Goal: Navigation & Orientation: Find specific page/section

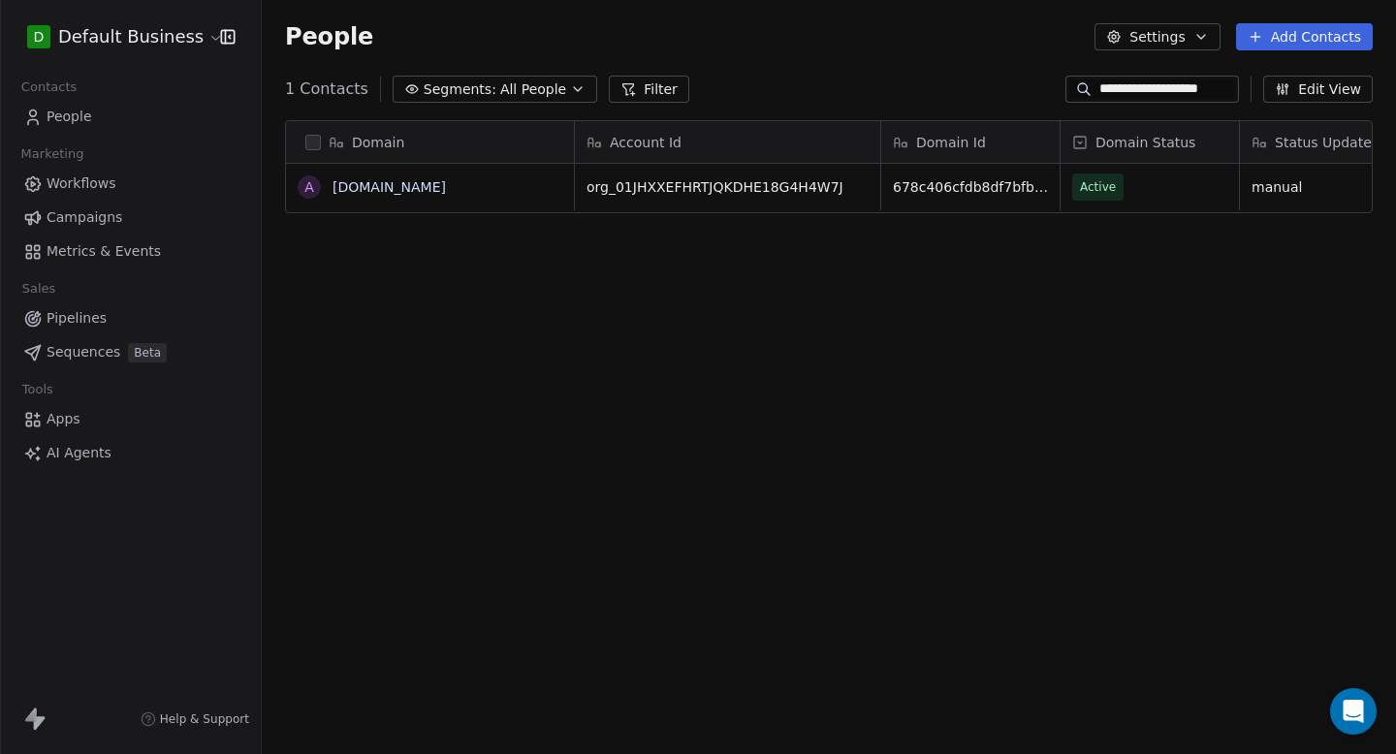
scroll to position [664, 1135]
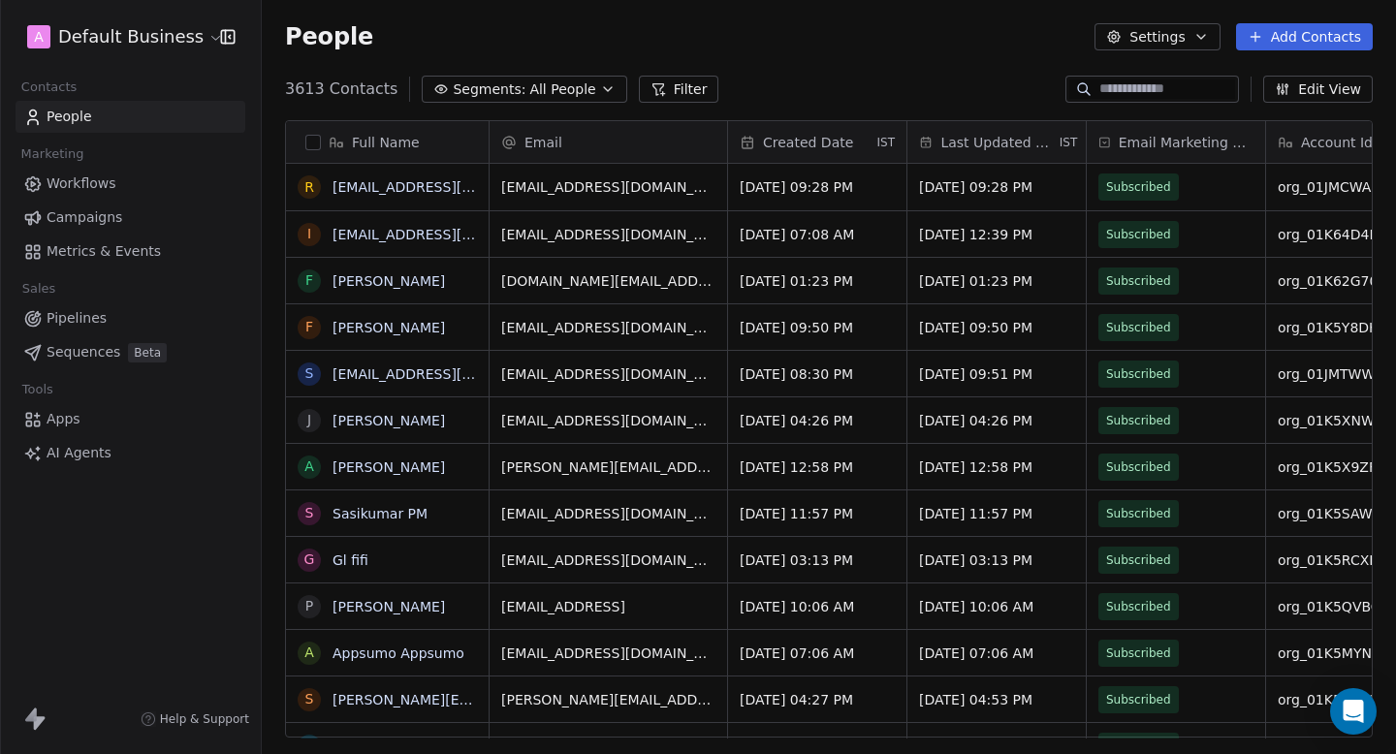
scroll to position [1, 1]
click at [134, 27] on html "A Default Business Contacts People Marketing Workflows Campaigns Metrics & Even…" at bounding box center [698, 377] width 1396 height 754
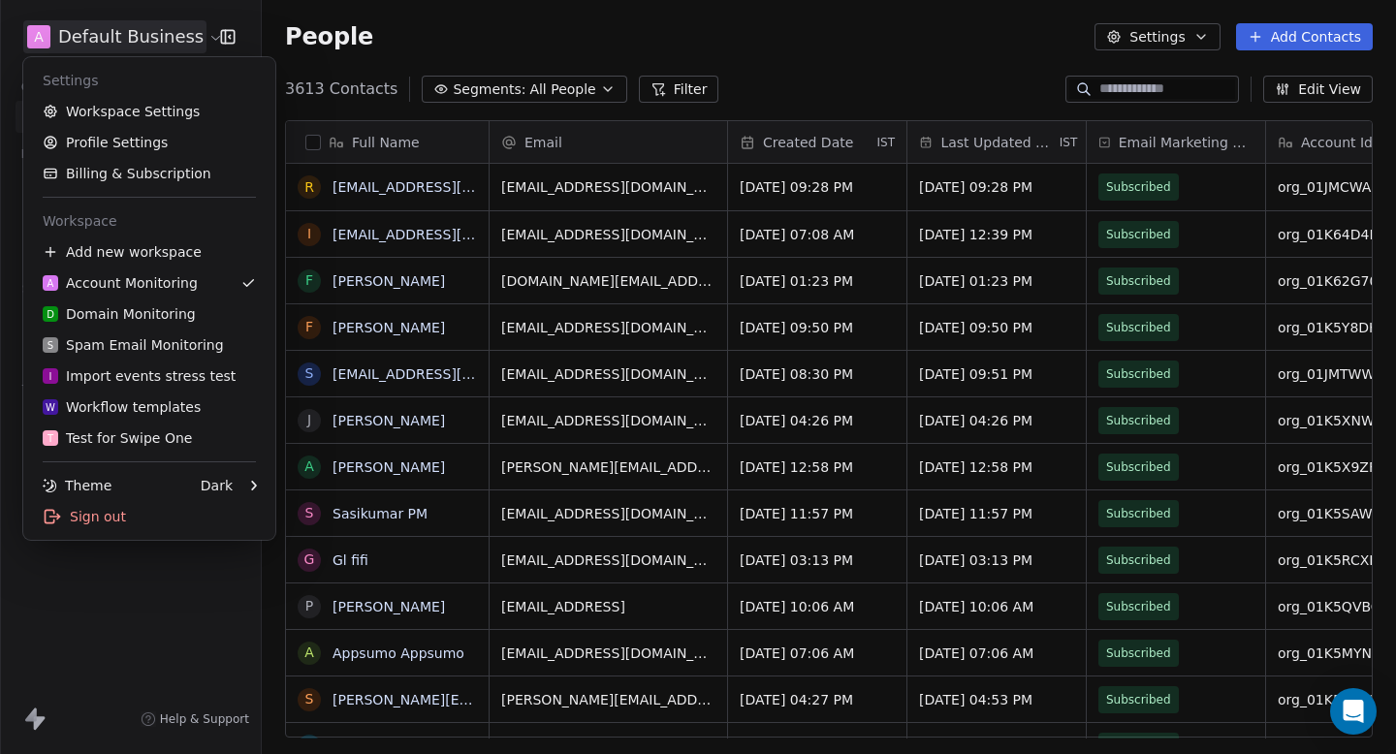
click at [325, 66] on html "A Default Business Contacts People Marketing Workflows Campaigns Metrics & Even…" at bounding box center [698, 377] width 1396 height 754
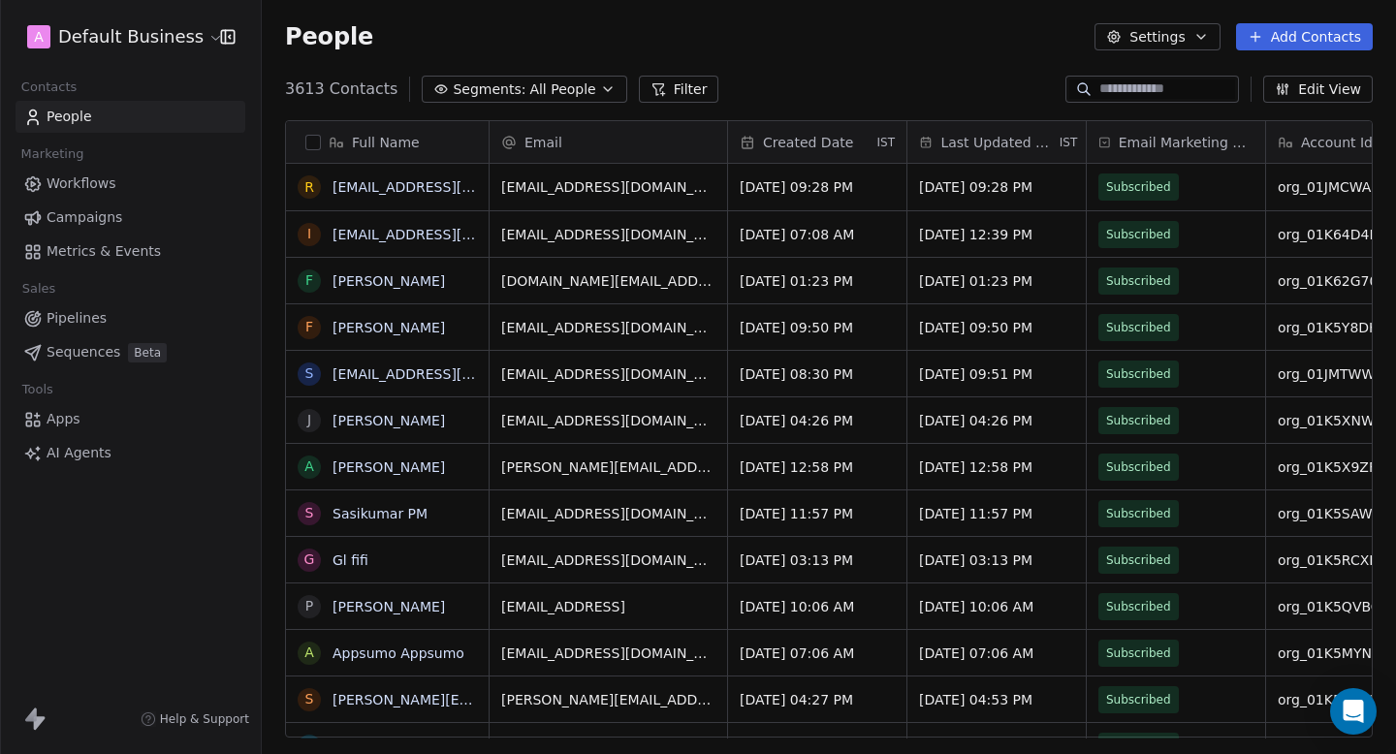
click at [122, 206] on link "Campaigns" at bounding box center [131, 218] width 230 height 32
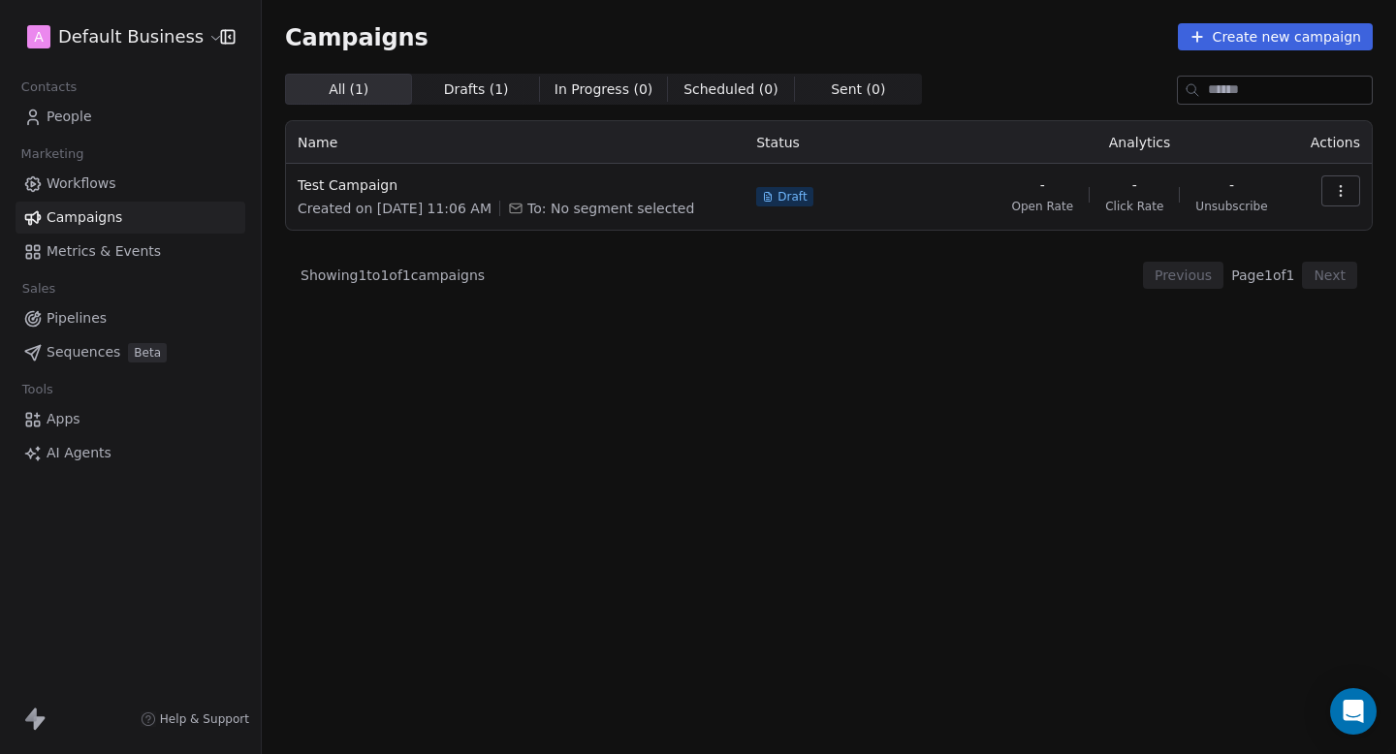
click at [140, 255] on span "Metrics & Events" at bounding box center [104, 251] width 114 height 20
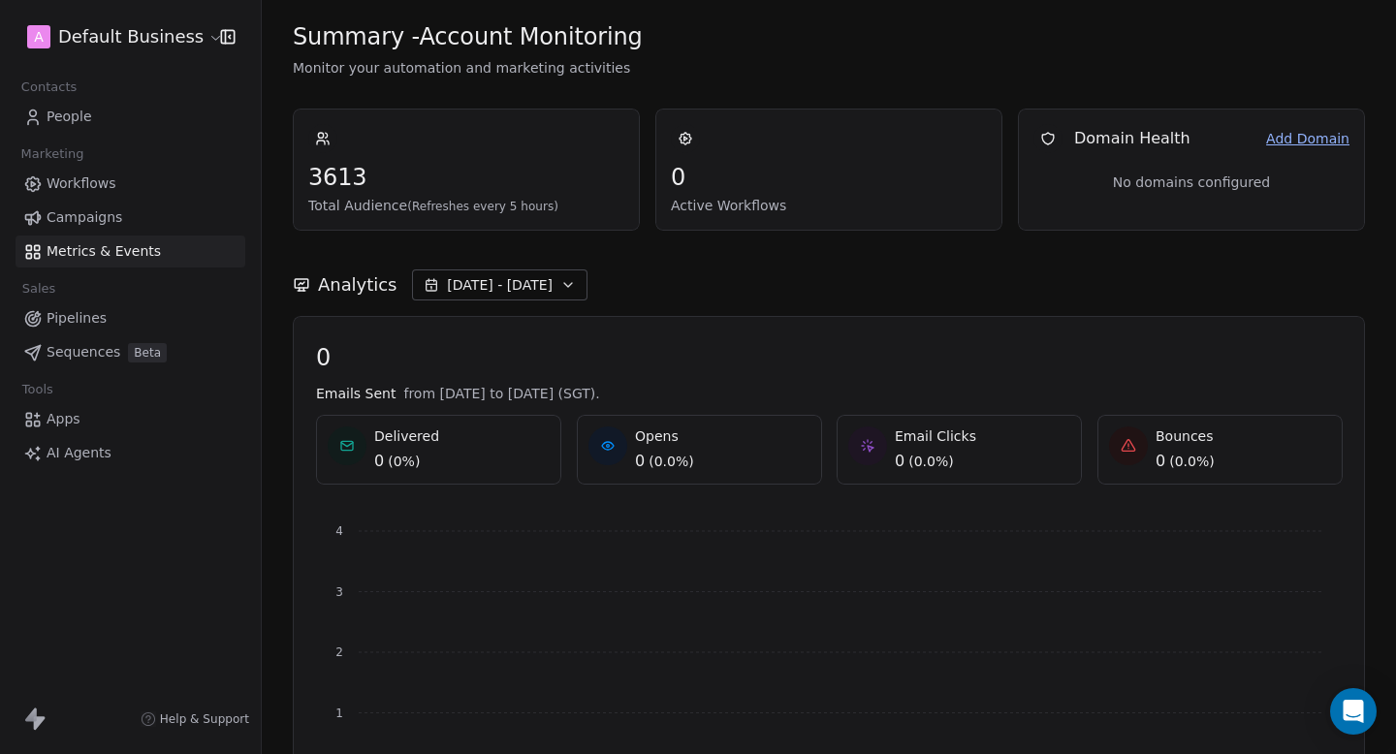
click at [78, 107] on span "People" at bounding box center [70, 117] width 46 height 20
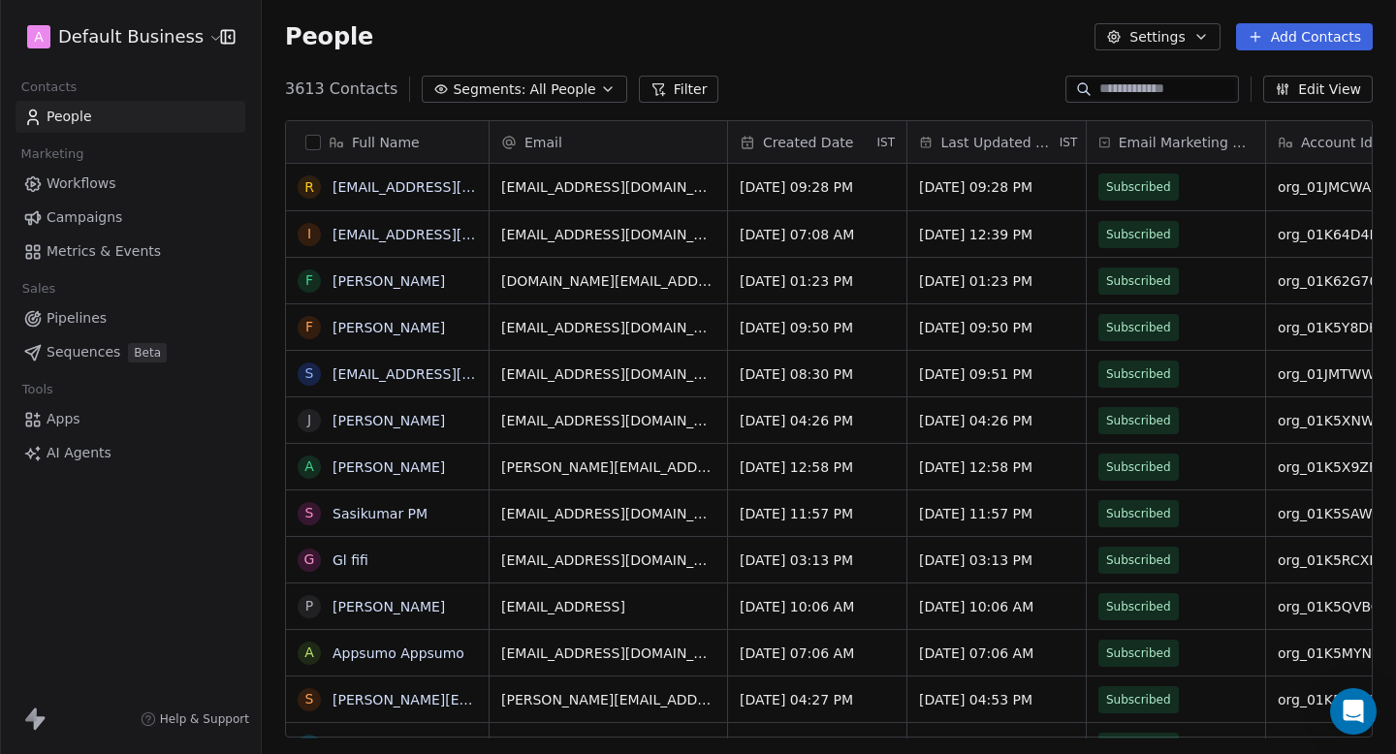
scroll to position [664, 1135]
drag, startPoint x: 285, startPoint y: 32, endPoint x: 406, endPoint y: 32, distance: 121.2
click at [406, 32] on div "People Settings Add Contacts" at bounding box center [829, 36] width 1088 height 27
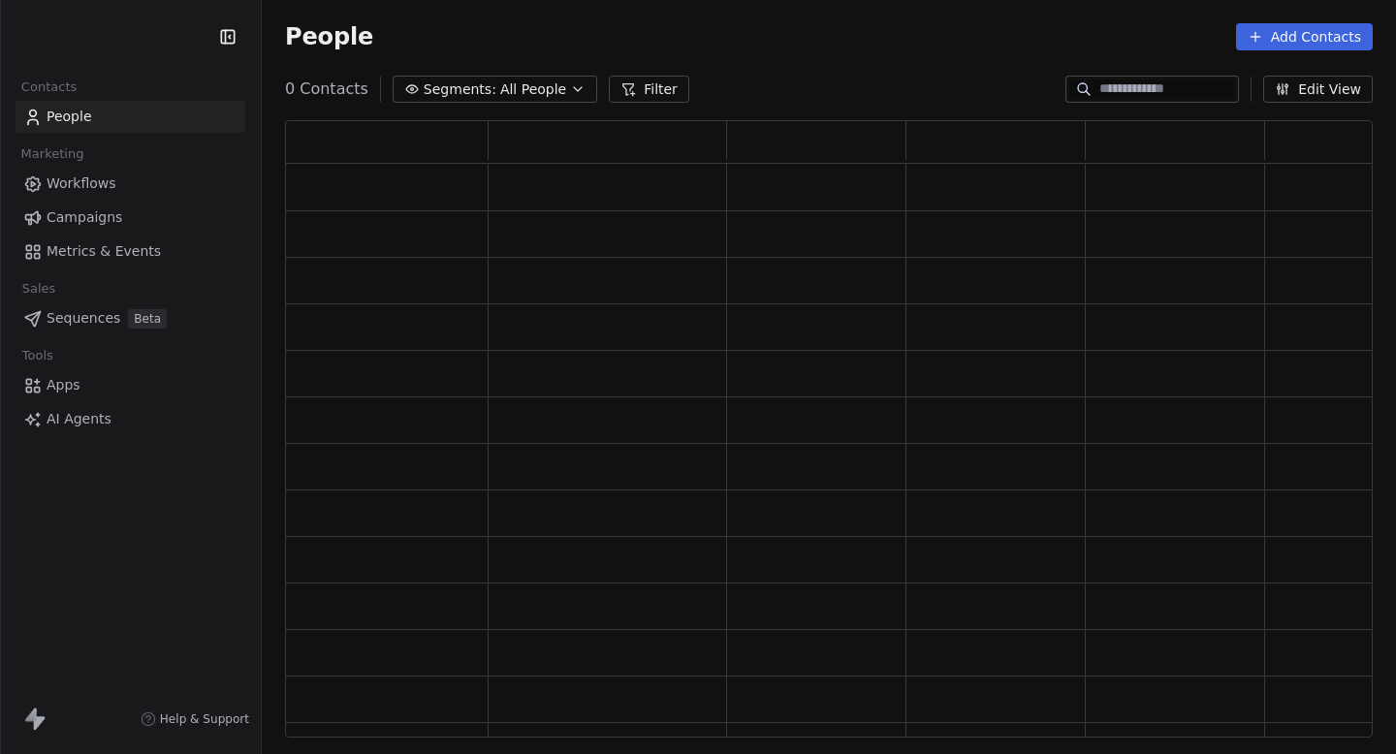
scroll to position [618, 1088]
